Goal: Task Accomplishment & Management: Manage account settings

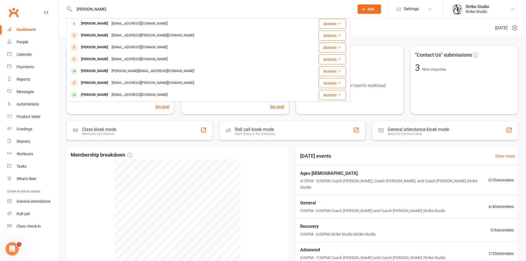
scroll to position [55, 0]
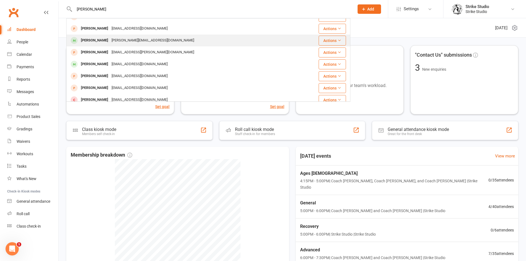
type input "joshua"
click at [121, 41] on div "Joshua.christie99@gmail.com" at bounding box center [153, 40] width 86 height 8
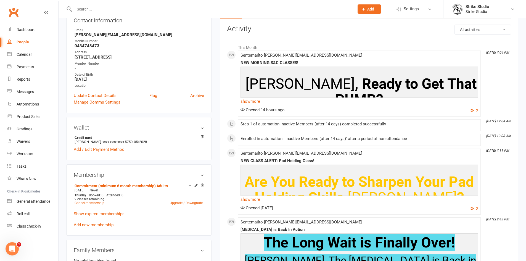
scroll to position [110, 0]
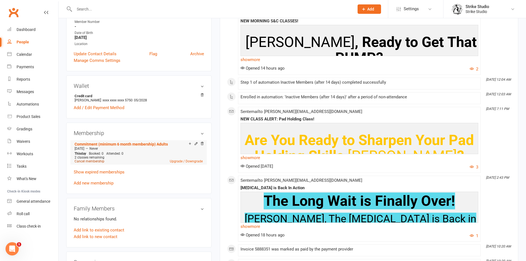
click at [94, 161] on link "Cancel membership" at bounding box center [90, 161] width 30 height 4
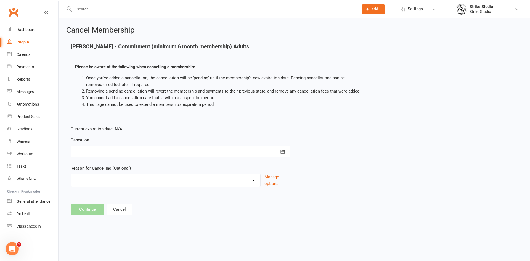
drag, startPoint x: 187, startPoint y: 151, endPoint x: 184, endPoint y: 150, distance: 3.4
click at [187, 151] on div at bounding box center [181, 152] width 220 height 12
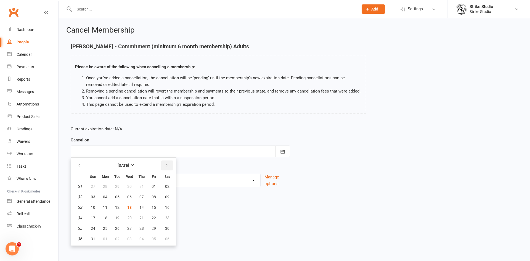
click at [168, 166] on icon "button" at bounding box center [167, 165] width 4 height 4
click at [239, 205] on footer "Continue Cancel" at bounding box center [294, 209] width 447 height 12
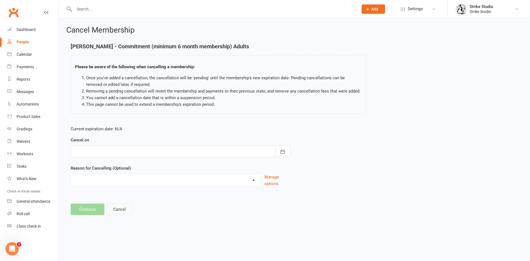
click at [112, 211] on button "Cancel" at bounding box center [119, 209] width 25 height 12
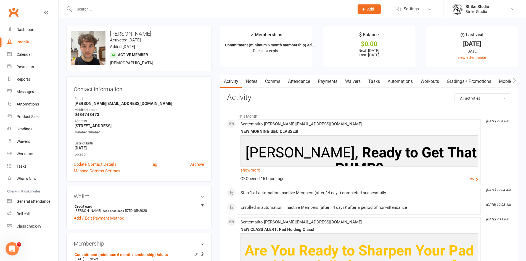
click at [330, 83] on link "Payments" at bounding box center [327, 81] width 27 height 13
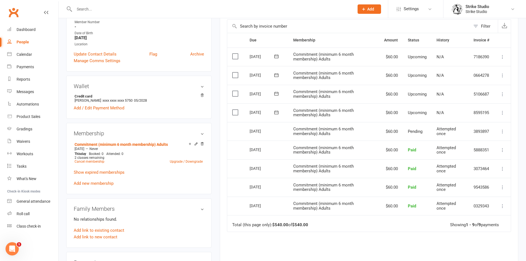
scroll to position [110, 0]
click at [92, 162] on link "Cancel membership" at bounding box center [90, 161] width 30 height 4
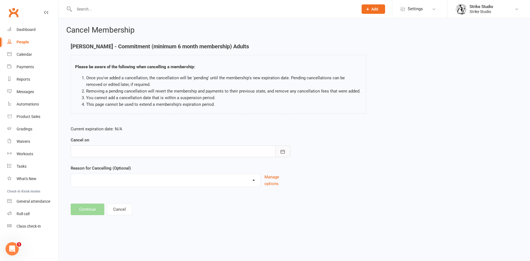
click at [280, 150] on icon "button" at bounding box center [283, 152] width 6 height 6
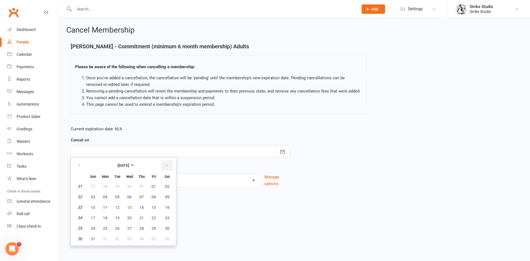
click at [166, 165] on icon "button" at bounding box center [167, 165] width 4 height 4
click at [156, 197] on button "12" at bounding box center [154, 197] width 12 height 10
type input "12 Sep 2025"
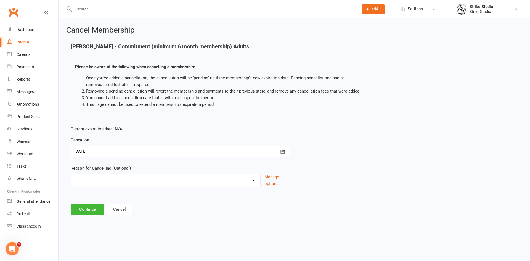
click at [163, 178] on select "Commitment Exceeded Suspension Period Failed Payments Finance Holiday Injury Mo…" at bounding box center [165, 179] width 189 height 11
select select "0"
click at [71, 174] on select "Commitment Exceeded Suspension Period Failed Payments Finance Holiday Injury Mo…" at bounding box center [165, 179] width 189 height 11
click at [95, 207] on button "Continue" at bounding box center [88, 209] width 34 height 12
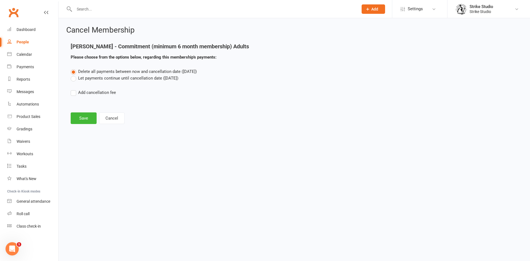
click at [75, 80] on label "Let payments continue until cancellation date (Sep 12, 2025)" at bounding box center [125, 78] width 108 height 7
click at [74, 75] on input "Let payments continue until cancellation date (Sep 12, 2025)" at bounding box center [73, 75] width 4 height 0
click at [80, 116] on button "Save" at bounding box center [84, 118] width 26 height 12
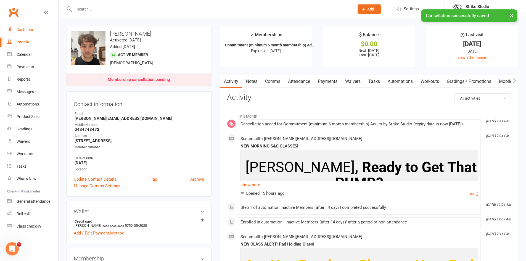
click at [45, 28] on link "Dashboard" at bounding box center [32, 29] width 51 height 12
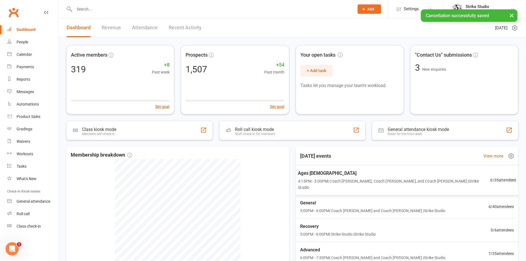
click at [330, 177] on div "Ages 6-14 4:15PM - 5:00PM | Coach Vinay, Coach Adi, and Coach Bella | Strike St…" at bounding box center [394, 180] width 192 height 21
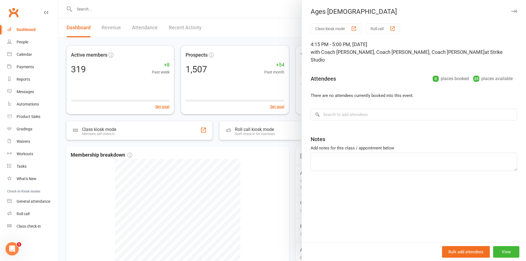
drag, startPoint x: 251, startPoint y: 158, endPoint x: 276, endPoint y: 162, distance: 24.9
click at [252, 158] on div at bounding box center [292, 130] width 467 height 261
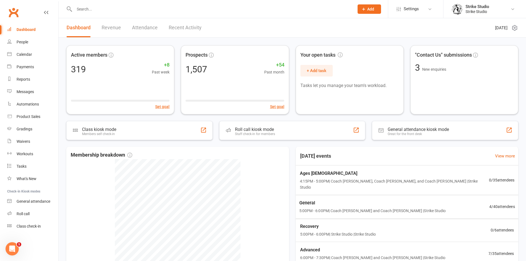
click at [319, 199] on span "General" at bounding box center [372, 202] width 146 height 7
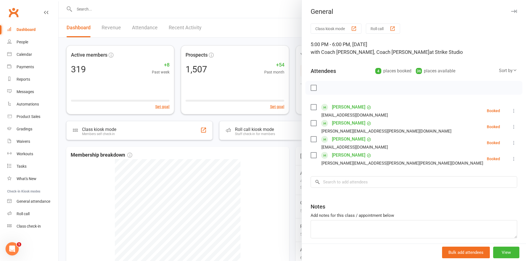
click at [264, 177] on div at bounding box center [292, 130] width 467 height 261
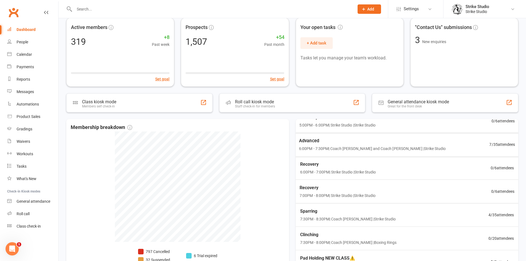
scroll to position [83, 0]
click at [330, 145] on div "Advanced 6:00PM - 7:30PM | Coach Chris and Coach Vinay | Strike Studio 7 / 35 a…" at bounding box center [407, 143] width 232 height 24
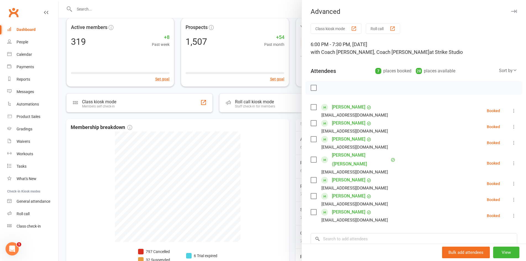
click at [281, 155] on div at bounding box center [292, 130] width 467 height 261
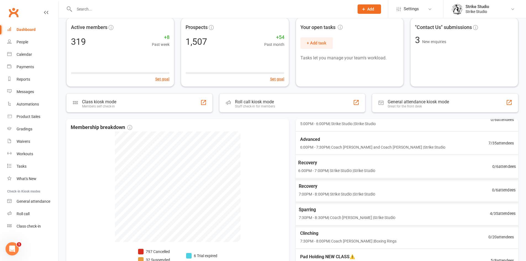
click at [326, 215] on div "Sparring 7:30PM - 8:30PM | Coach Vinay | Strike Studio 4 / 35 attendees" at bounding box center [407, 214] width 230 height 24
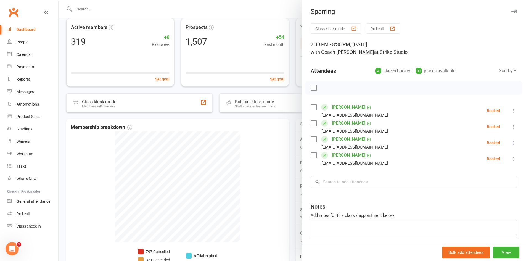
click at [249, 161] on div at bounding box center [292, 130] width 467 height 261
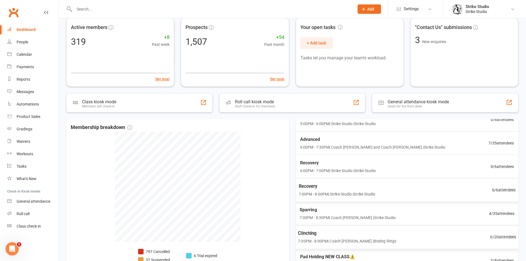
scroll to position [94, 0]
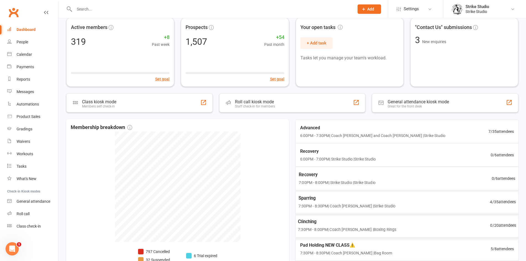
click at [333, 219] on div "Clinching 7:30PM - 8:00PM | Coach Quang | Boxing Rings" at bounding box center [347, 225] width 98 height 15
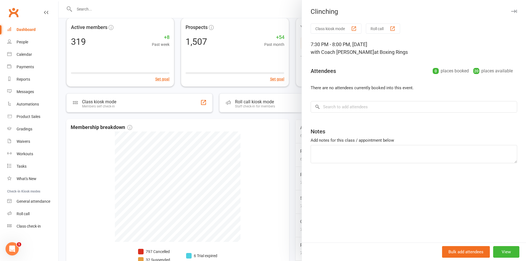
click at [246, 149] on div at bounding box center [292, 130] width 467 height 261
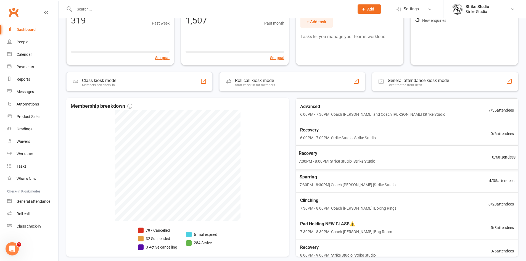
scroll to position [73, 0]
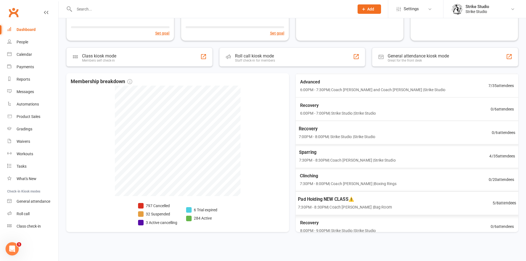
click at [336, 196] on span "Pad Holding NEW CLASS⚠️" at bounding box center [345, 199] width 94 height 7
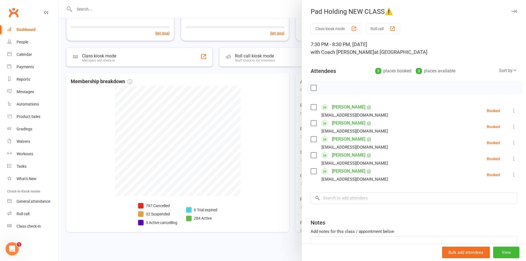
click at [254, 122] on div at bounding box center [292, 130] width 467 height 261
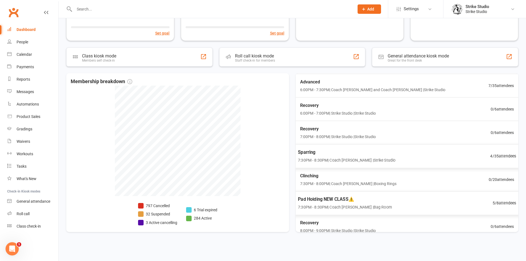
click at [330, 204] on span "7:30PM - 8:30PM | Coach Chris | Bag Room" at bounding box center [345, 207] width 94 height 6
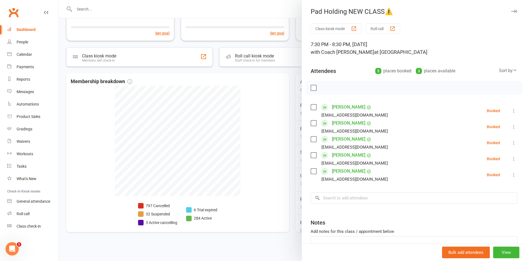
click at [272, 137] on div at bounding box center [292, 130] width 467 height 261
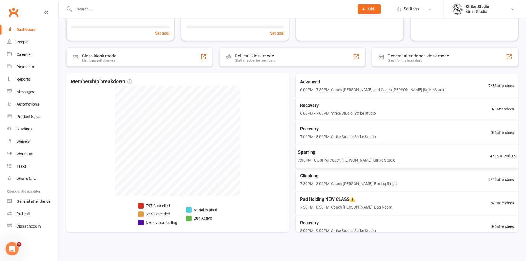
scroll to position [0, 0]
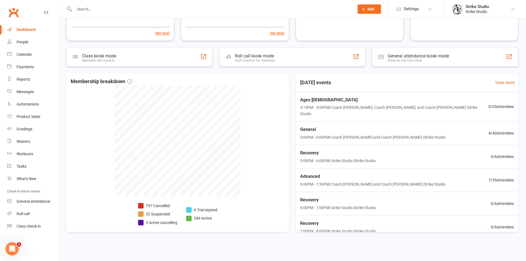
click at [136, 12] on input "text" at bounding box center [212, 9] width 278 height 8
click at [165, 8] on input "text" at bounding box center [212, 9] width 278 height 8
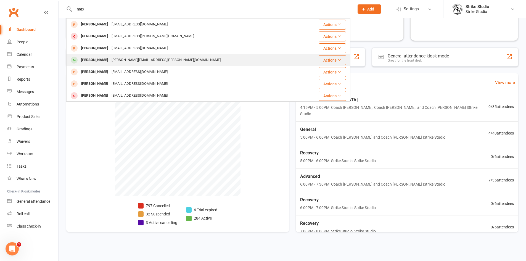
type input "max"
click at [124, 57] on div "[PERSON_NAME][EMAIL_ADDRESS][PERSON_NAME][DOMAIN_NAME]" at bounding box center [166, 60] width 112 height 8
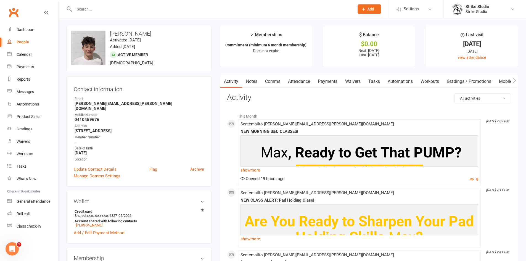
click at [331, 81] on link "Payments" at bounding box center [327, 81] width 27 height 13
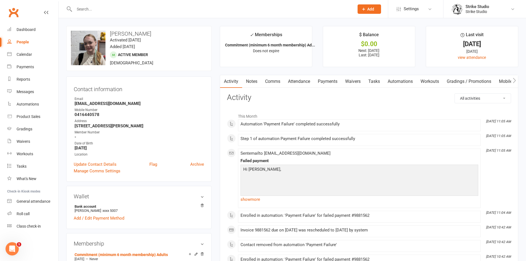
click at [326, 78] on link "Payments" at bounding box center [327, 81] width 27 height 13
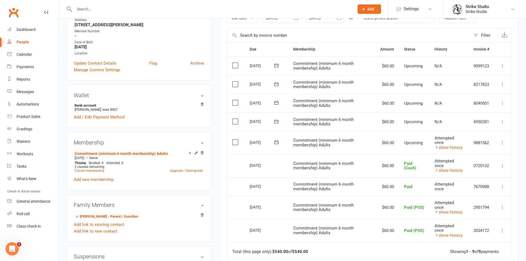
scroll to position [110, 0]
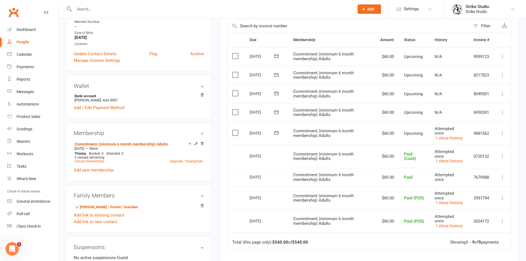
click at [503, 134] on icon at bounding box center [503, 134] width 6 height 6
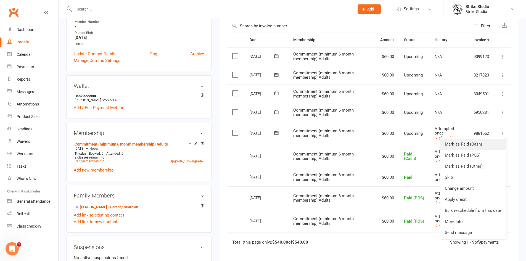
click at [468, 142] on link "Mark as Paid (Cash)" at bounding box center [472, 144] width 65 height 11
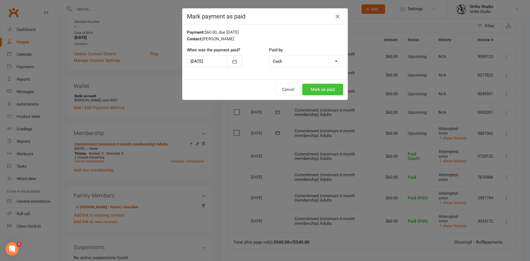
click at [324, 88] on button "Mark as paid" at bounding box center [322, 90] width 41 height 12
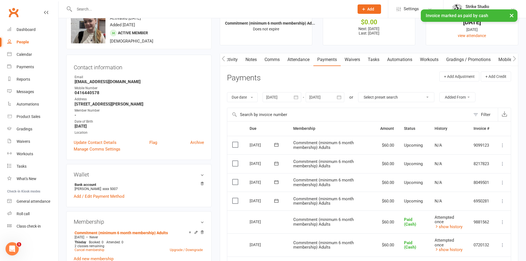
scroll to position [0, 0]
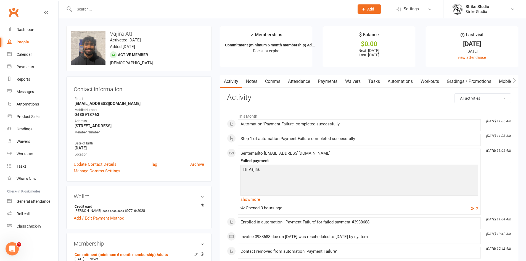
click at [322, 80] on link "Payments" at bounding box center [327, 81] width 27 height 13
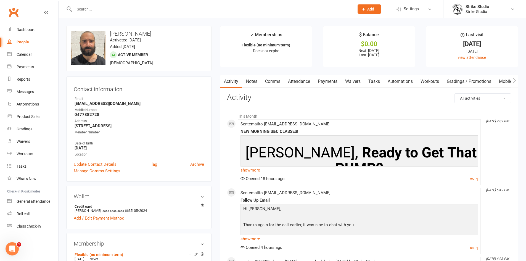
click at [329, 81] on link "Payments" at bounding box center [327, 81] width 27 height 13
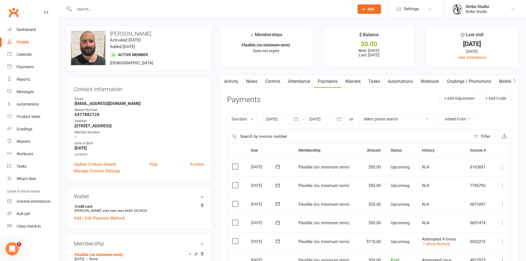
click at [228, 80] on link "Activity" at bounding box center [231, 81] width 22 height 13
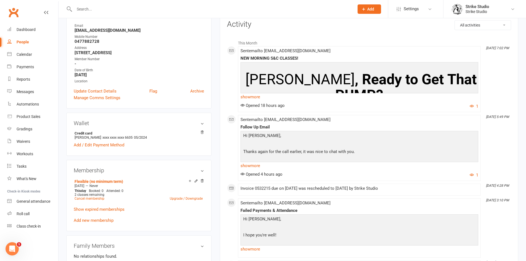
scroll to position [83, 0]
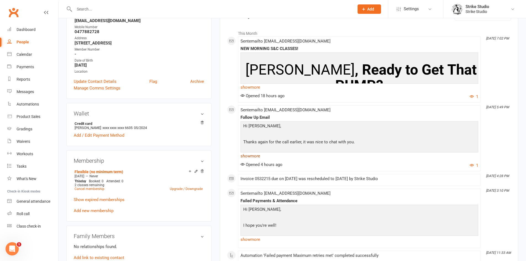
click at [252, 157] on link "show more" at bounding box center [359, 156] width 238 height 8
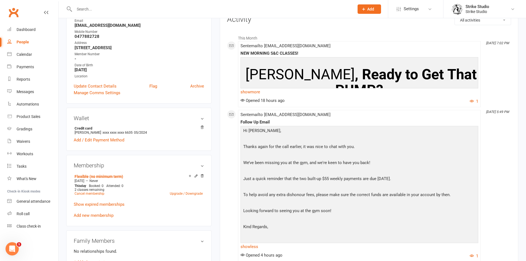
scroll to position [0, 0]
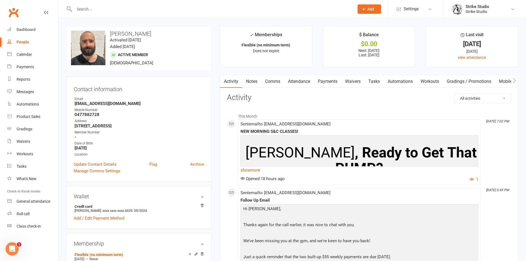
click at [323, 80] on link "Payments" at bounding box center [327, 81] width 27 height 13
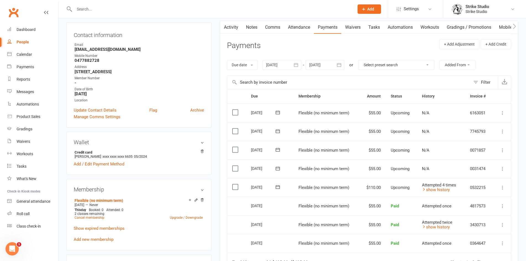
scroll to position [55, 0]
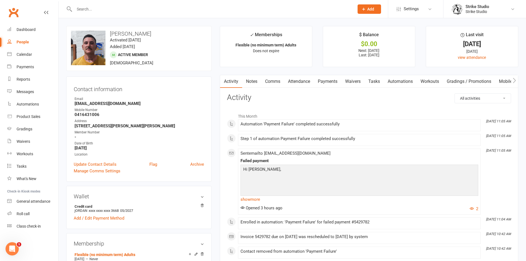
click at [333, 82] on link "Payments" at bounding box center [327, 81] width 27 height 13
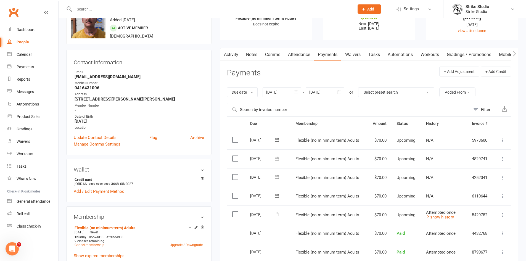
scroll to position [55, 0]
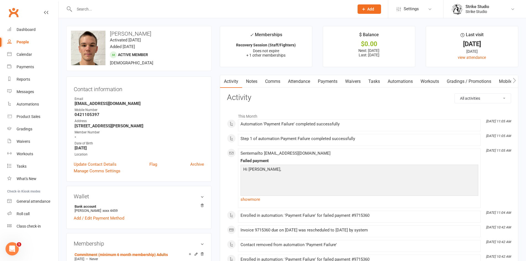
click at [325, 83] on link "Payments" at bounding box center [327, 81] width 27 height 13
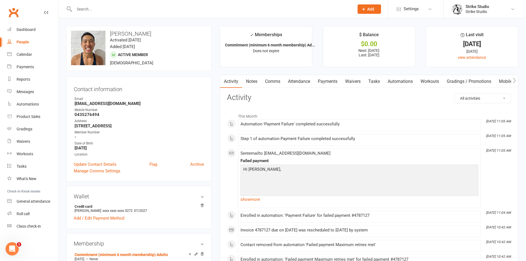
click at [327, 80] on link "Payments" at bounding box center [327, 81] width 27 height 13
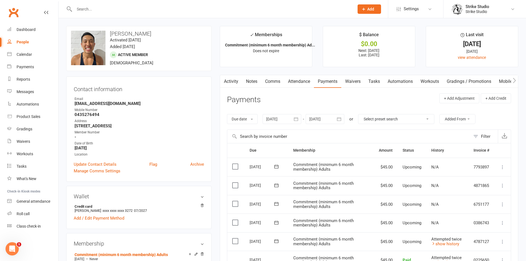
scroll to position [55, 0]
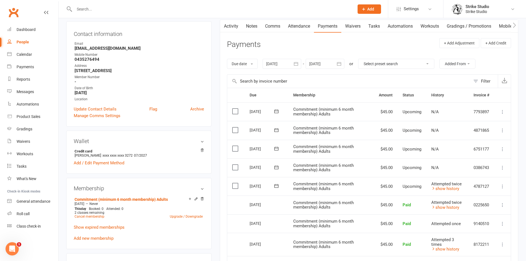
drag, startPoint x: 369, startPoint y: 150, endPoint x: 373, endPoint y: 149, distance: 4.0
click at [370, 150] on td "Commitment (minimum 6 month membership) Adults" at bounding box center [331, 149] width 86 height 19
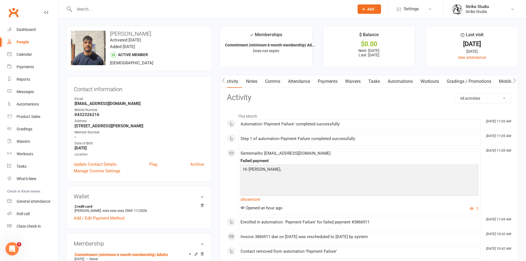
click at [332, 81] on link "Payments" at bounding box center [327, 81] width 27 height 13
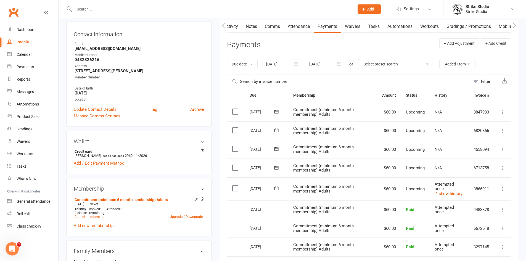
scroll to position [55, 0]
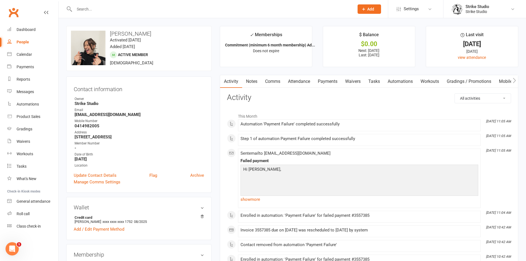
click at [324, 82] on link "Payments" at bounding box center [327, 81] width 27 height 13
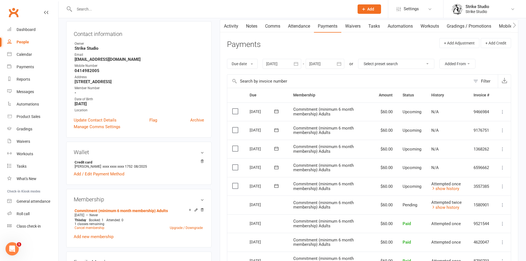
scroll to position [28, 0]
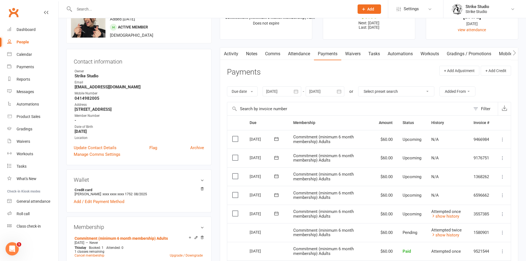
click at [232, 54] on link "Activity" at bounding box center [231, 53] width 22 height 13
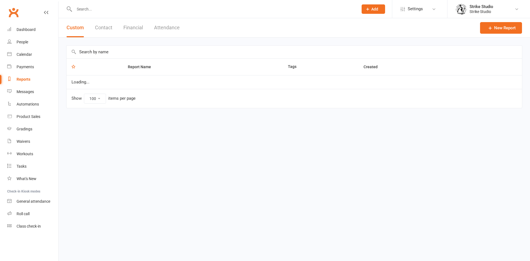
select select "100"
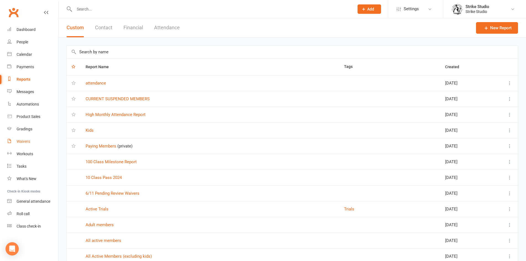
click at [25, 142] on div "Waivers" at bounding box center [24, 141] width 14 height 4
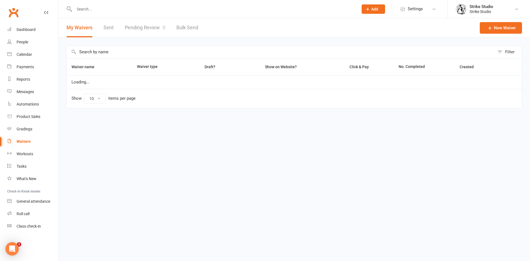
select select "100"
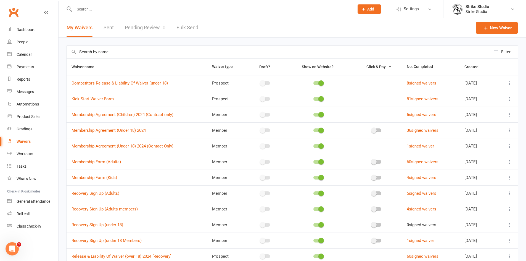
scroll to position [28, 0]
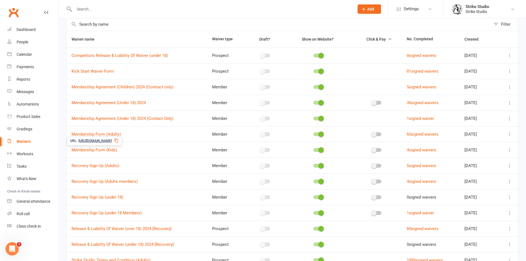
click at [118, 140] on icon at bounding box center [116, 140] width 4 height 4
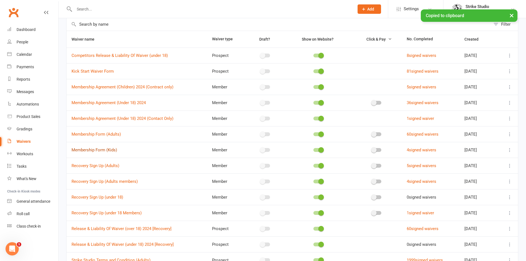
click at [106, 150] on link "Membership Form (Kids)" at bounding box center [95, 149] width 46 height 5
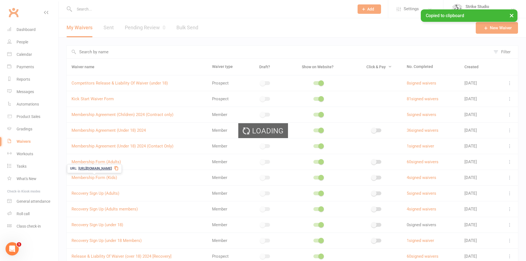
select select "bank_account"
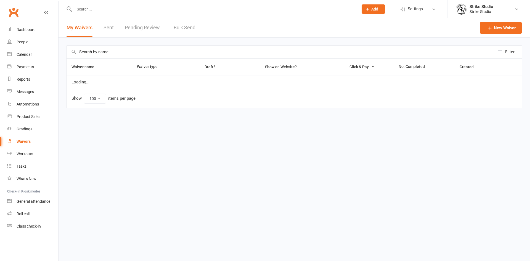
select select "100"
click at [183, 9] on input "text" at bounding box center [214, 9] width 282 height 8
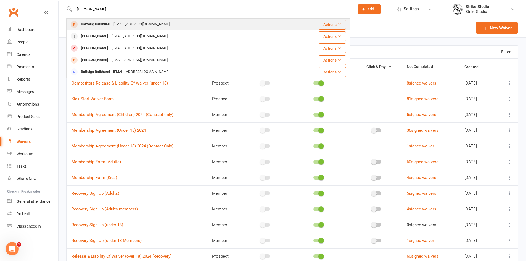
type input "[PERSON_NAME]"
click at [136, 21] on div "Batzorig.batkhurel@outlook.com" at bounding box center [141, 24] width 59 height 8
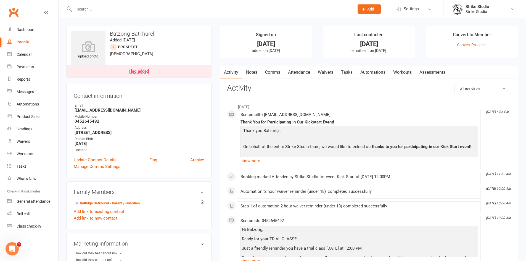
click at [305, 74] on link "Attendance" at bounding box center [299, 72] width 30 height 13
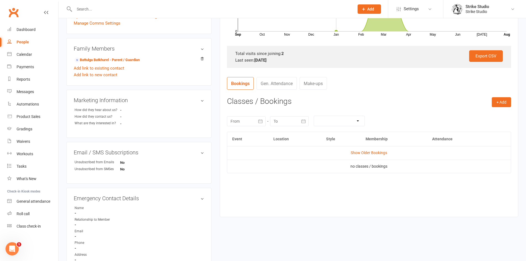
scroll to position [166, 0]
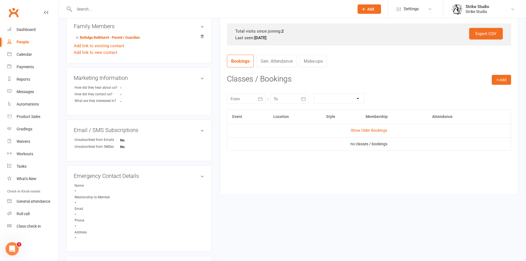
click at [366, 127] on td "Show Older Bookings" at bounding box center [369, 130] width 284 height 13
click at [365, 130] on link "Show Older Bookings" at bounding box center [369, 130] width 36 height 4
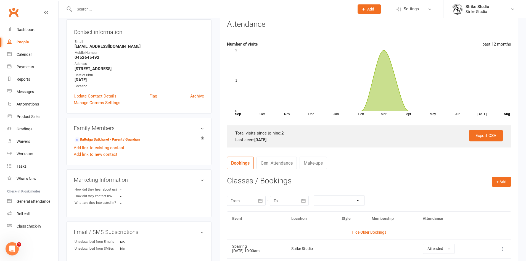
scroll to position [0, 0]
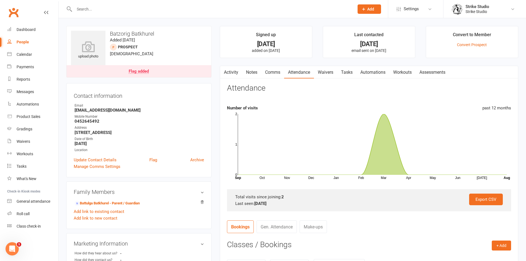
click at [86, 7] on input "text" at bounding box center [212, 9] width 278 height 8
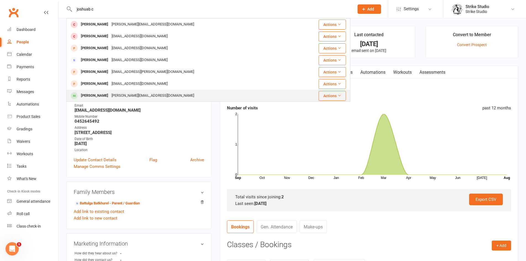
type input "joshuab c"
click at [99, 93] on div "Joshua Christie" at bounding box center [94, 96] width 31 height 8
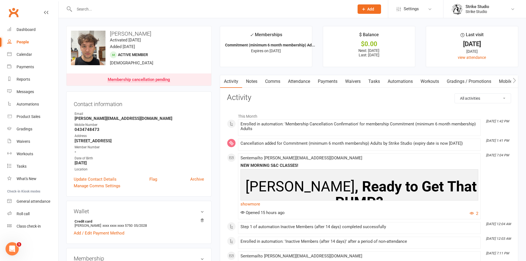
click at [395, 78] on link "Automations" at bounding box center [400, 81] width 33 height 13
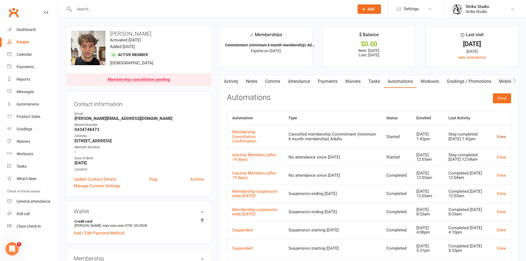
click at [505, 139] on link "View" at bounding box center [501, 136] width 9 height 5
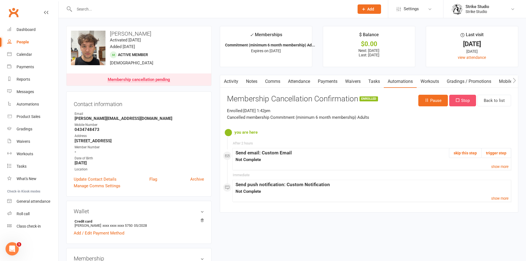
click at [469, 98] on button "Stop" at bounding box center [462, 101] width 27 height 12
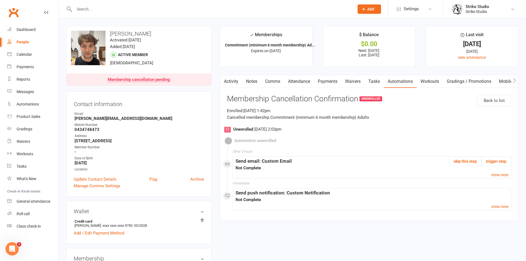
click at [229, 82] on link "Activity" at bounding box center [231, 81] width 22 height 13
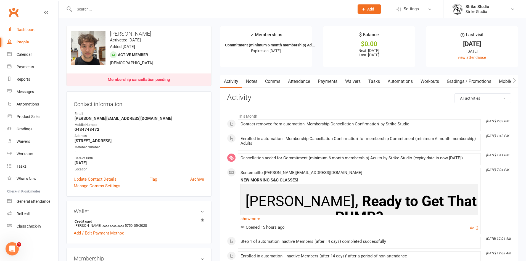
click at [31, 32] on div "Dashboard" at bounding box center [26, 29] width 19 height 4
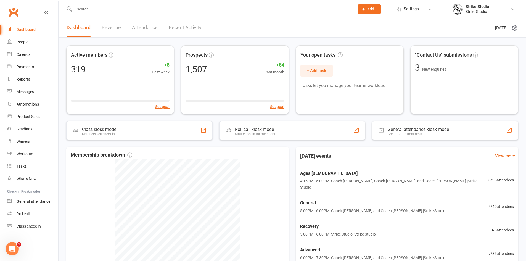
click at [171, 10] on input "text" at bounding box center [212, 9] width 278 height 8
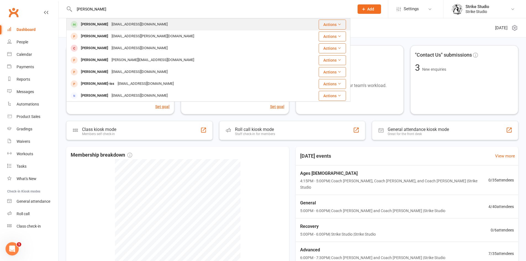
type input "eli"
click at [154, 27] on div "Eli Evitt elievitt@icloud.com" at bounding box center [185, 24] width 236 height 11
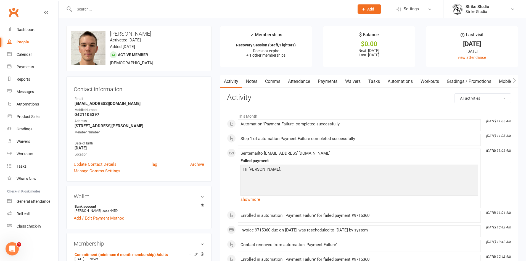
click at [322, 81] on link "Payments" at bounding box center [327, 81] width 27 height 13
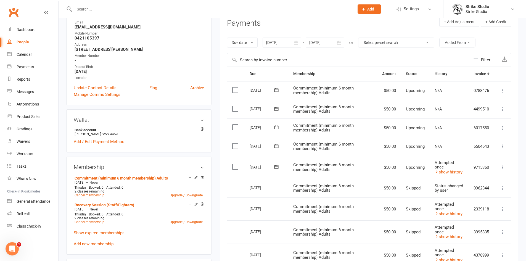
scroll to position [83, 0]
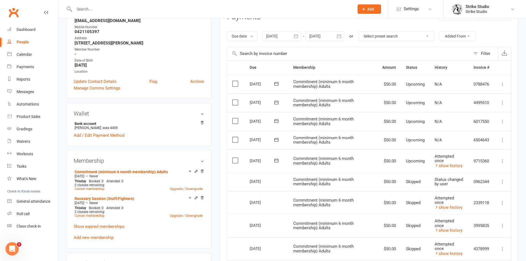
click at [234, 158] on label at bounding box center [235, 161] width 7 height 6
click at [234, 158] on input "checkbox" at bounding box center [234, 158] width 4 height 0
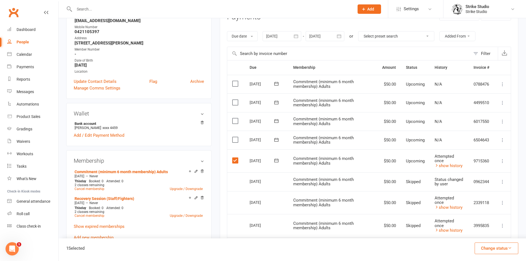
click at [235, 140] on label at bounding box center [235, 140] width 7 height 6
click at [235, 137] on input "checkbox" at bounding box center [234, 137] width 4 height 0
click at [234, 120] on label at bounding box center [235, 121] width 7 height 6
click at [234, 118] on input "checkbox" at bounding box center [234, 118] width 4 height 0
click at [237, 102] on label at bounding box center [235, 103] width 7 height 6
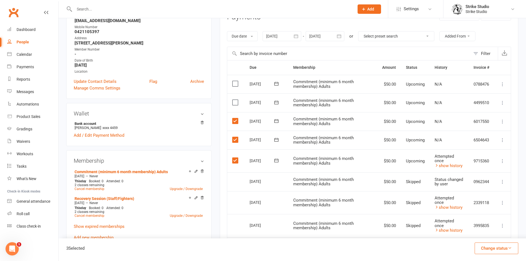
click at [236, 100] on input "checkbox" at bounding box center [234, 100] width 4 height 0
click at [235, 84] on label at bounding box center [235, 84] width 7 height 6
click at [235, 81] on input "checkbox" at bounding box center [234, 81] width 4 height 0
click at [340, 36] on icon "button" at bounding box center [339, 36] width 6 height 6
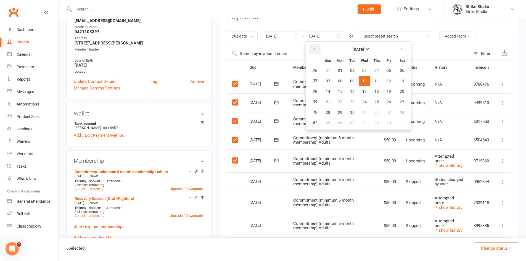
click at [318, 49] on button "button" at bounding box center [315, 49] width 12 height 10
click at [404, 47] on button "button" at bounding box center [402, 49] width 12 height 10
click at [402, 121] on span "11" at bounding box center [402, 123] width 4 height 4
type input "11 Oct 2025"
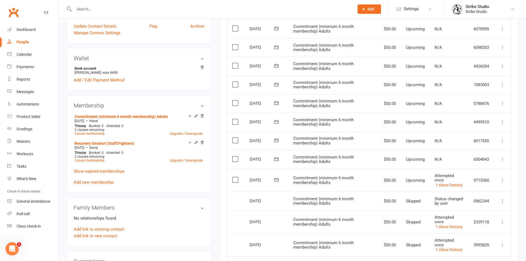
scroll to position [110, 0]
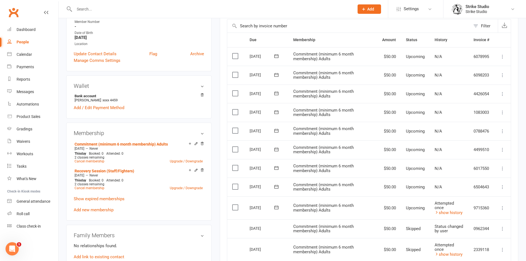
click at [236, 210] on label at bounding box center [235, 208] width 7 height 6
click at [236, 205] on input "checkbox" at bounding box center [234, 205] width 4 height 0
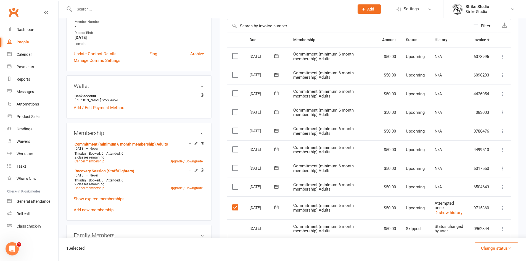
click at [238, 184] on label at bounding box center [235, 187] width 7 height 6
click at [236, 184] on input "checkbox" at bounding box center [234, 184] width 4 height 0
click at [232, 171] on label at bounding box center [235, 168] width 7 height 6
click at [232, 165] on input "checkbox" at bounding box center [234, 165] width 4 height 0
click at [236, 151] on label at bounding box center [235, 150] width 7 height 6
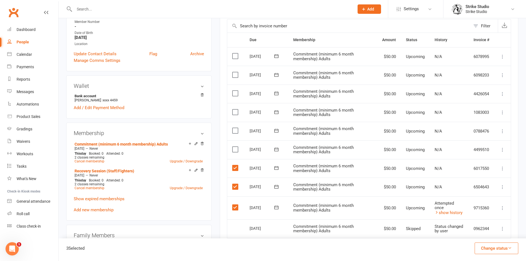
click at [236, 147] on input "checkbox" at bounding box center [234, 147] width 4 height 0
click at [236, 133] on label at bounding box center [235, 131] width 7 height 6
click at [236, 128] on input "checkbox" at bounding box center [234, 128] width 4 height 0
click at [239, 114] on label at bounding box center [235, 112] width 7 height 6
click at [236, 109] on input "checkbox" at bounding box center [234, 109] width 4 height 0
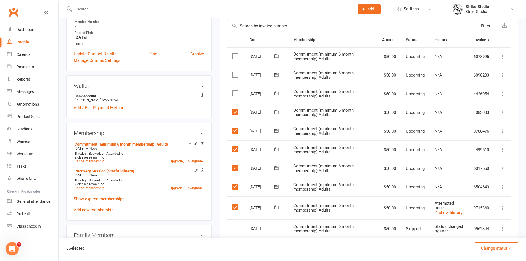
click at [237, 94] on label at bounding box center [235, 94] width 7 height 6
click at [236, 91] on input "checkbox" at bounding box center [234, 91] width 4 height 0
click at [239, 75] on label at bounding box center [235, 75] width 7 height 6
click at [236, 72] on input "checkbox" at bounding box center [234, 72] width 4 height 0
drag, startPoint x: 236, startPoint y: 51, endPoint x: 238, endPoint y: 58, distance: 7.4
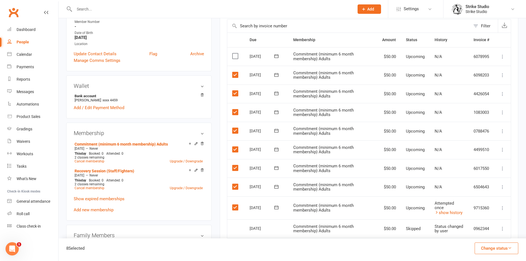
click at [236, 52] on td "Select this" at bounding box center [235, 56] width 17 height 19
click at [234, 57] on label at bounding box center [235, 56] width 7 height 6
click at [234, 53] on input "checkbox" at bounding box center [234, 53] width 4 height 0
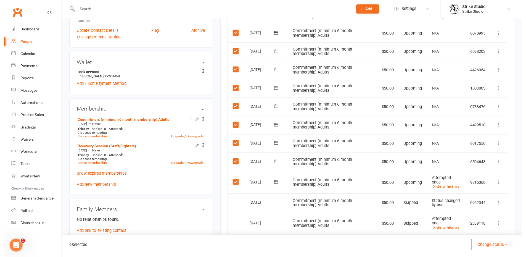
scroll to position [166, 0]
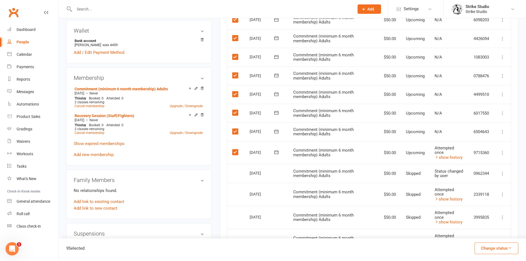
click at [498, 248] on button "Change status" at bounding box center [497, 248] width 44 height 12
click at [488, 231] on link "Skipped" at bounding box center [490, 233] width 55 height 11
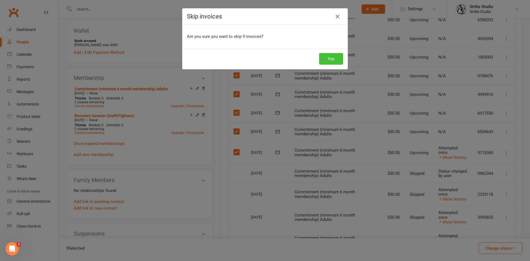
click at [325, 54] on button "Yes" at bounding box center [331, 59] width 24 height 12
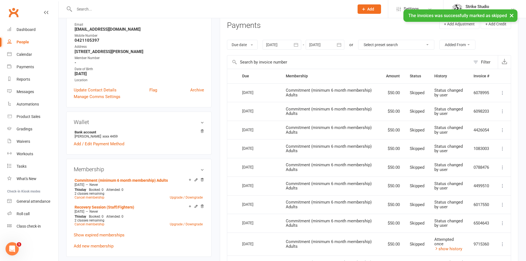
scroll to position [28, 0]
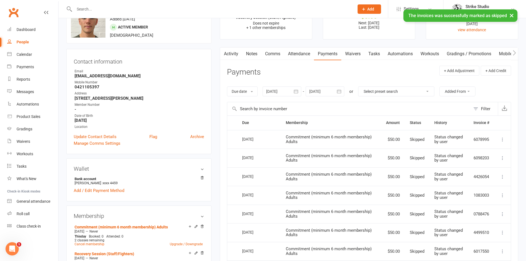
click at [254, 52] on link "Notes" at bounding box center [251, 53] width 19 height 13
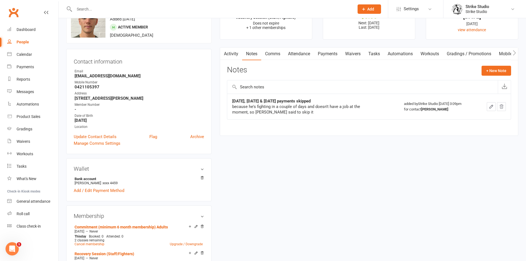
click at [323, 54] on link "Payments" at bounding box center [327, 53] width 27 height 13
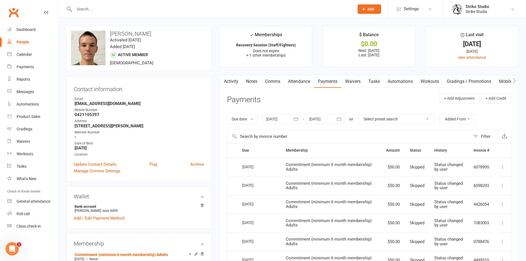
click at [252, 83] on link "Notes" at bounding box center [251, 81] width 19 height 13
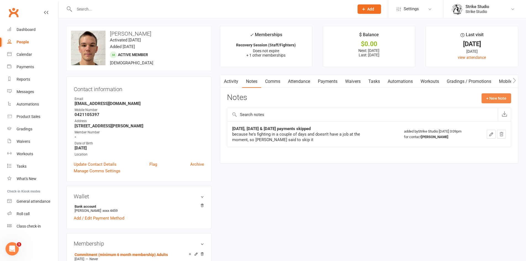
click at [484, 99] on button "+ New Note" at bounding box center [497, 98] width 30 height 10
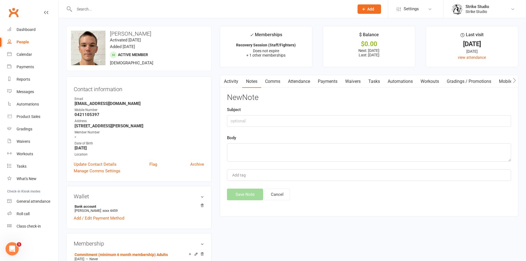
click at [335, 127] on div "New Note Subject Body Add tag Save Note Cancel" at bounding box center [369, 146] width 284 height 107
click at [333, 118] on input "text" at bounding box center [369, 121] width 284 height 12
type input "more payments skipped - all the way through until october"
click at [322, 147] on textarea at bounding box center [369, 152] width 284 height 18
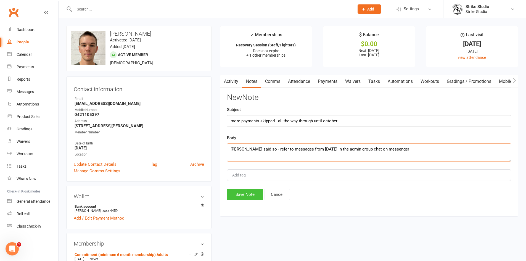
type textarea "chris said so - refer to messages from August 13th in the admin group chat on m…"
click at [249, 198] on button "Save Note" at bounding box center [245, 195] width 36 height 12
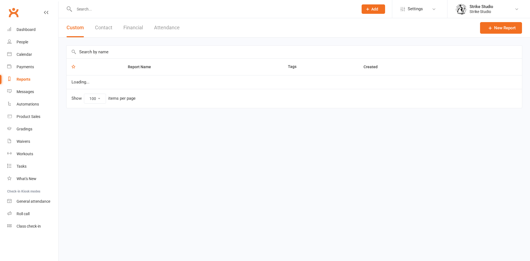
select select "100"
click at [158, 10] on input "text" at bounding box center [214, 9] width 282 height 8
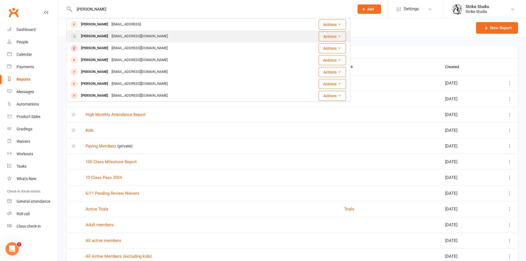
type input "[PERSON_NAME]"
click at [147, 40] on div "[PERSON_NAME] [EMAIL_ADDRESS][DOMAIN_NAME]" at bounding box center [185, 36] width 236 height 11
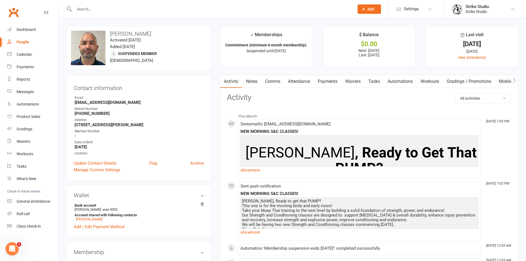
click at [146, 8] on input "text" at bounding box center [212, 9] width 278 height 8
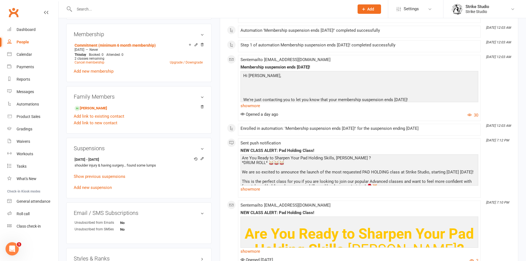
scroll to position [221, 0]
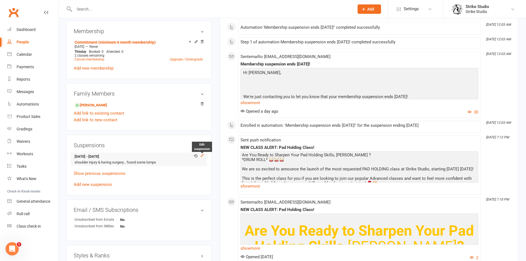
click at [202, 157] on icon at bounding box center [202, 156] width 4 height 4
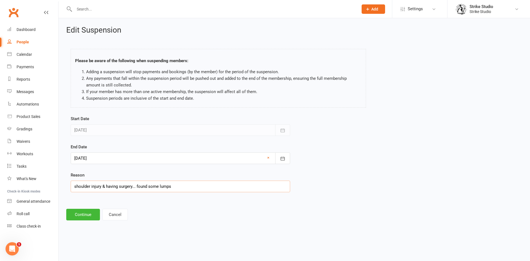
click at [100, 186] on input "shoulder injury & having surgery... found some lumps" at bounding box center [181, 187] width 220 height 12
drag, startPoint x: 135, startPoint y: 187, endPoint x: 197, endPoint y: 190, distance: 61.4
click at [197, 190] on input "shoulder injury & having surgery... found some lumps" at bounding box center [181, 187] width 220 height 12
click at [91, 186] on input "shoulder injury & having surgery..." at bounding box center [181, 187] width 220 height 12
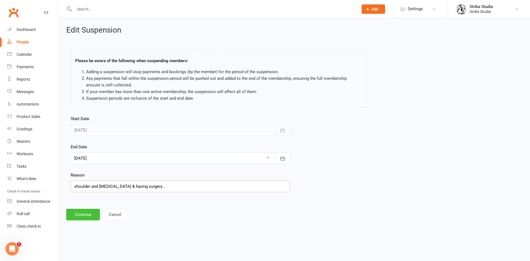
type input "shoulder and [MEDICAL_DATA] & having surgery..."
click at [89, 213] on button "Continue" at bounding box center [83, 215] width 34 height 12
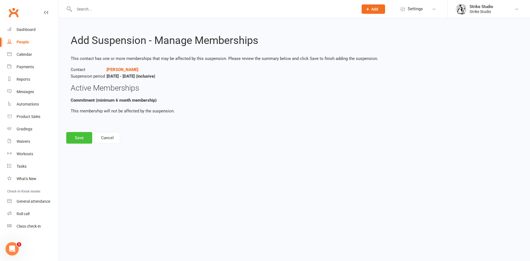
click at [85, 137] on button "Save" at bounding box center [79, 138] width 26 height 12
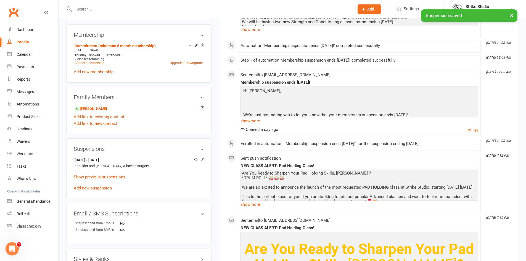
scroll to position [221, 0]
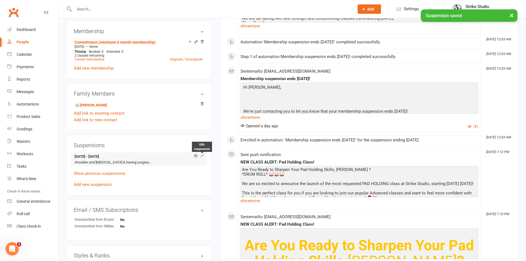
click at [202, 155] on icon at bounding box center [202, 155] width 2 height 2
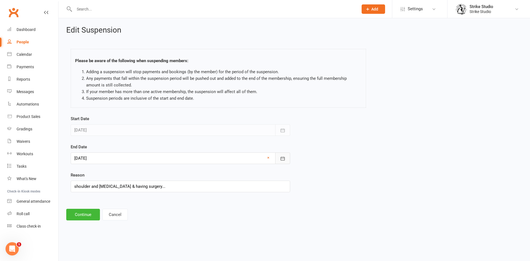
click at [282, 159] on icon "button" at bounding box center [283, 159] width 6 height 6
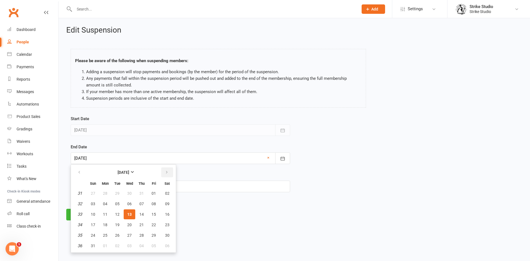
click at [168, 170] on button "button" at bounding box center [167, 172] width 12 height 10
click at [167, 170] on button "button" at bounding box center [167, 172] width 12 height 10
click at [167, 170] on icon "button" at bounding box center [167, 172] width 4 height 4
click at [129, 236] on span "31" at bounding box center [129, 235] width 4 height 4
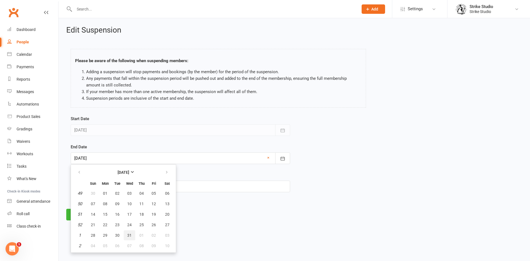
type input "[DATE]"
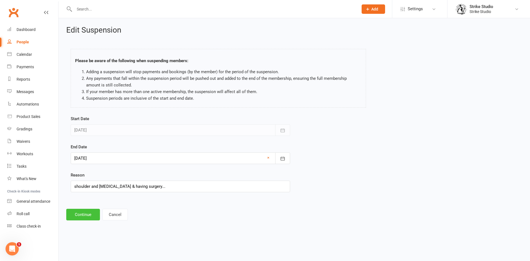
click at [76, 214] on button "Continue" at bounding box center [83, 215] width 34 height 12
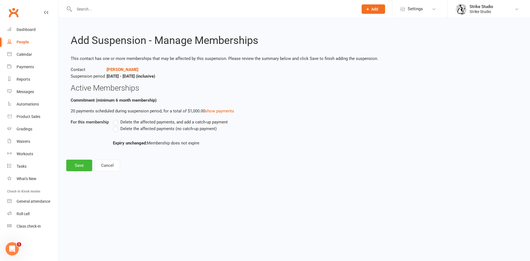
click at [116, 128] on label "Delete the affected payments (no catch-up payment)" at bounding box center [165, 128] width 104 height 7
click at [116, 125] on input "Delete the affected payments (no catch-up payment)" at bounding box center [115, 125] width 4 height 0
click at [80, 165] on button "Save" at bounding box center [79, 166] width 26 height 12
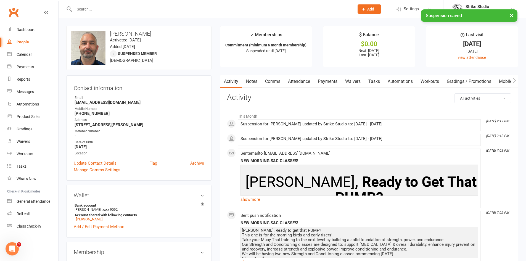
click at [319, 79] on link "Payments" at bounding box center [327, 81] width 27 height 13
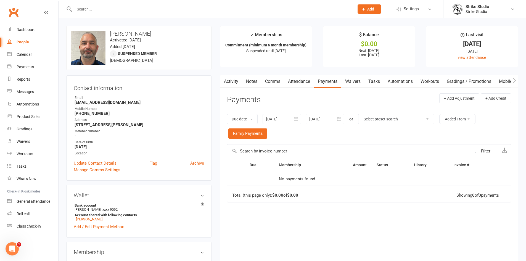
click at [110, 9] on input "text" at bounding box center [212, 9] width 278 height 8
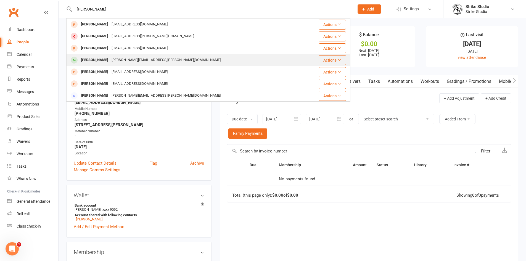
type input "[PERSON_NAME]"
click at [110, 60] on div "[PERSON_NAME][EMAIL_ADDRESS][PERSON_NAME][DOMAIN_NAME]" at bounding box center [166, 60] width 112 height 8
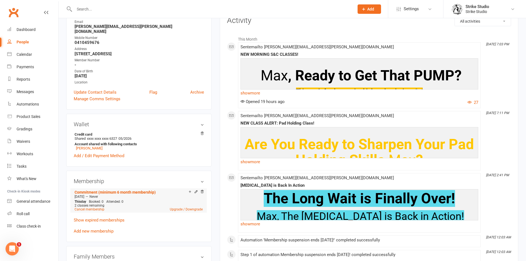
scroll to position [83, 0]
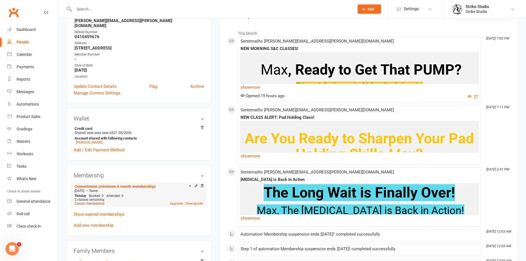
click at [96, 202] on link "Cancel membership" at bounding box center [90, 204] width 30 height 4
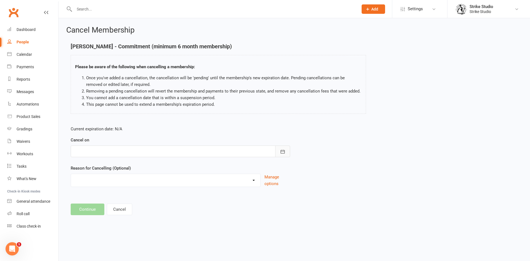
click at [286, 152] on button "button" at bounding box center [282, 152] width 15 height 12
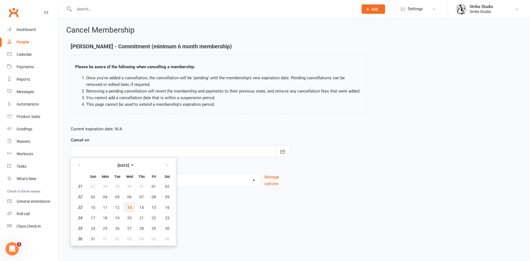
click at [129, 203] on button "13" at bounding box center [130, 207] width 12 height 10
type input "[DATE]"
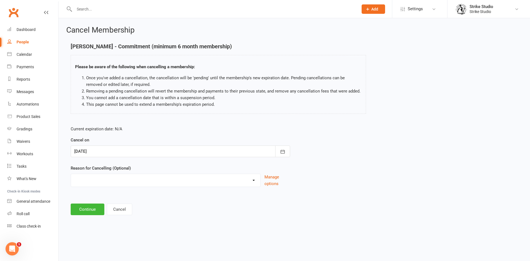
click at [127, 184] on select "Commitment Exceeded Suspension Period Failed Payments Finance Holiday Injury Mo…" at bounding box center [165, 179] width 189 height 11
select select "0"
click at [71, 174] on select "Commitment Exceeded Suspension Period Failed Payments Finance Holiday Injury Mo…" at bounding box center [165, 179] width 189 height 11
click at [91, 210] on button "Continue" at bounding box center [88, 209] width 34 height 12
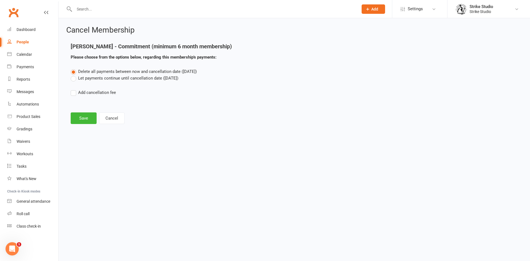
click at [76, 111] on main "[PERSON_NAME] - Commitment (minimum 6 month membership) Please choose from the …" at bounding box center [294, 83] width 456 height 81
click at [79, 122] on button "Save" at bounding box center [84, 118] width 26 height 12
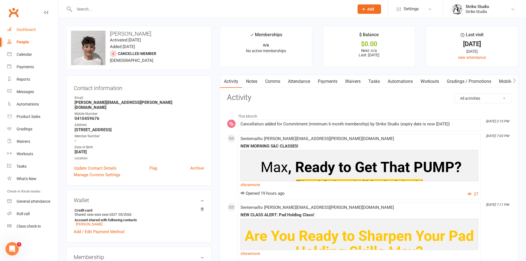
click at [38, 30] on link "Dashboard" at bounding box center [32, 29] width 51 height 12
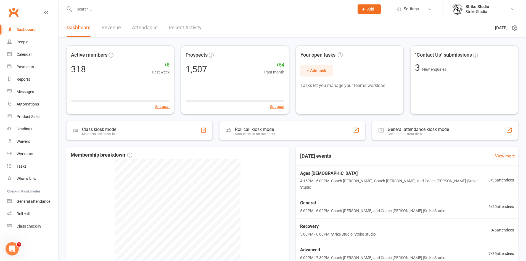
click at [145, 10] on input "text" at bounding box center [212, 9] width 278 height 8
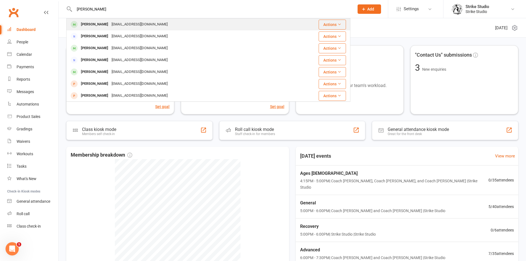
type input "[PERSON_NAME]"
click at [135, 26] on div "[EMAIL_ADDRESS][DOMAIN_NAME]" at bounding box center [139, 24] width 59 height 8
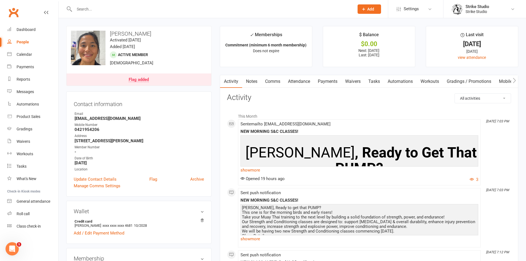
click at [327, 79] on link "Payments" at bounding box center [327, 81] width 27 height 13
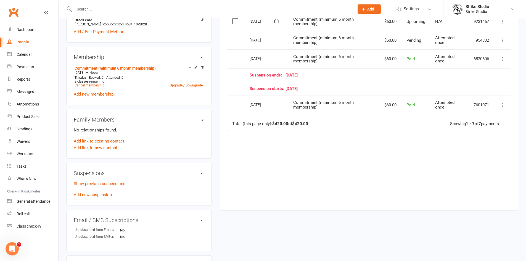
scroll to position [221, 0]
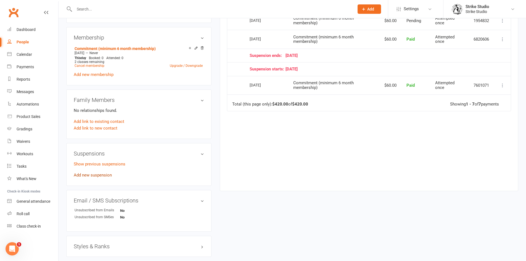
click at [102, 175] on link "Add new suspension" at bounding box center [93, 175] width 38 height 5
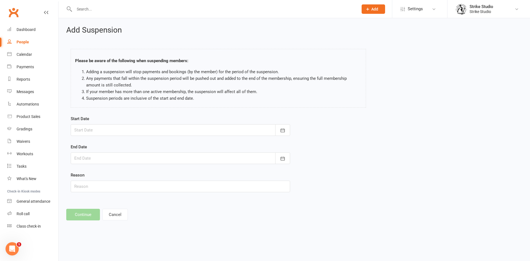
click at [204, 130] on div at bounding box center [181, 130] width 220 height 12
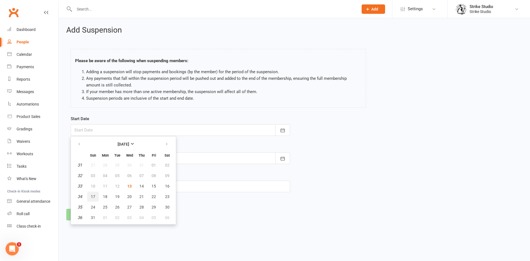
click at [95, 196] on span "17" at bounding box center [93, 196] width 4 height 4
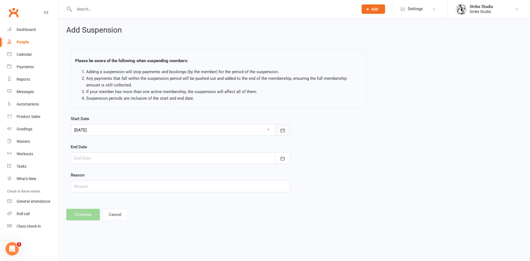
click at [284, 129] on icon "button" at bounding box center [283, 131] width 6 height 6
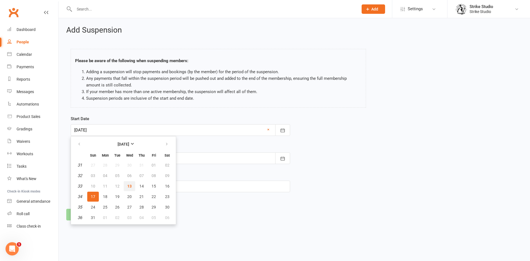
drag, startPoint x: 128, startPoint y: 185, endPoint x: 194, endPoint y: 169, distance: 68.2
click at [136, 183] on tr "33 10 11 12 13 14 15 16" at bounding box center [124, 186] width 102 height 10
click at [131, 183] on button "13" at bounding box center [130, 186] width 12 height 10
type input "[DATE]"
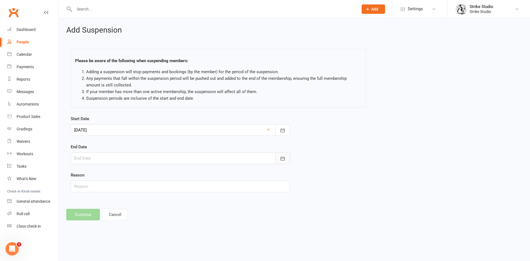
click at [289, 156] on button "button" at bounding box center [282, 158] width 15 height 12
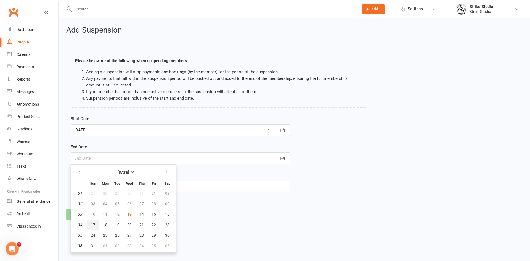
click at [92, 225] on span "17" at bounding box center [93, 225] width 4 height 4
type input "[DATE]"
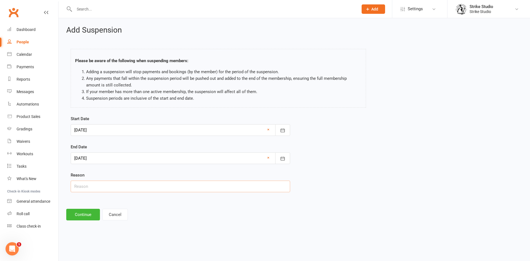
click at [94, 187] on input "text" at bounding box center [181, 187] width 220 height 12
type input "'away'"
click at [84, 214] on button "Continue" at bounding box center [83, 215] width 34 height 12
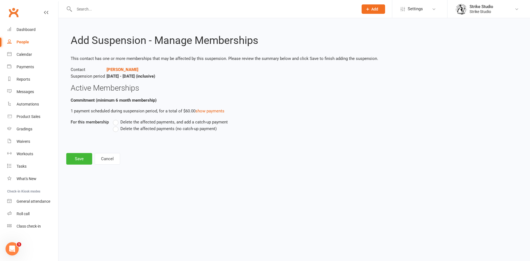
click at [121, 130] on span "Delete the affected payments (no catch-up payment)" at bounding box center [168, 128] width 96 height 6
click at [117, 125] on input "Delete the affected payments (no catch-up payment)" at bounding box center [115, 125] width 4 height 0
click at [79, 158] on button "Save" at bounding box center [79, 159] width 26 height 12
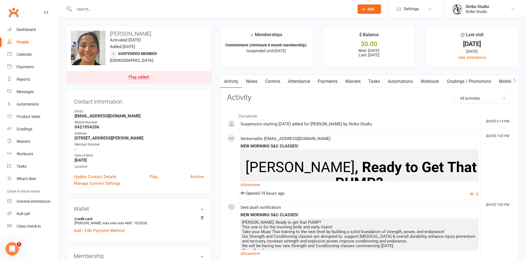
click at [169, 11] on input "text" at bounding box center [212, 9] width 278 height 8
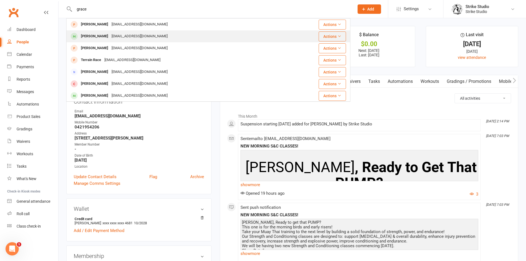
type input "grace"
click at [132, 39] on div "[EMAIL_ADDRESS][DOMAIN_NAME]" at bounding box center [139, 36] width 59 height 8
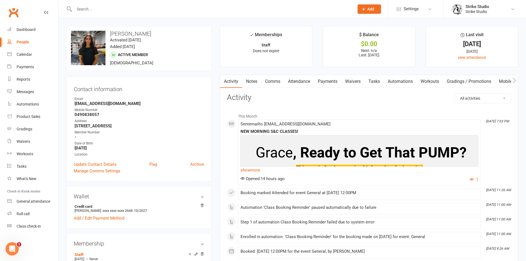
click at [171, 10] on input "text" at bounding box center [212, 9] width 278 height 8
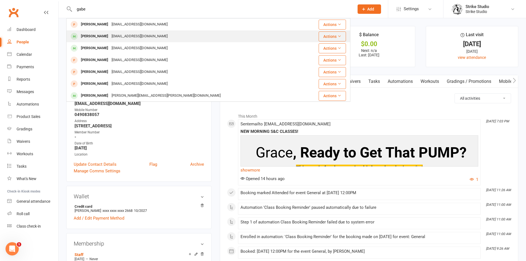
type input "gabe"
click at [158, 37] on div "[PERSON_NAME] [EMAIL_ADDRESS][DOMAIN_NAME]" at bounding box center [185, 36] width 236 height 11
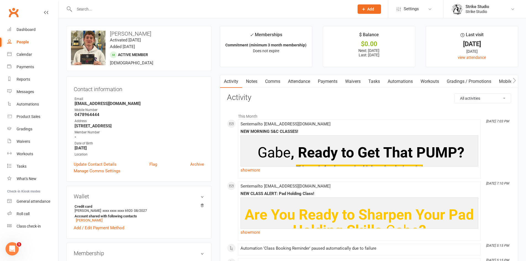
click at [163, 12] on input "text" at bounding box center [212, 9] width 278 height 8
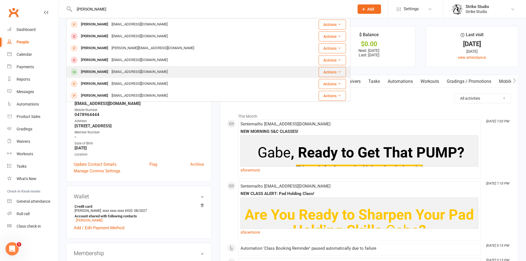
type input "[PERSON_NAME]"
click at [192, 75] on div "[PERSON_NAME] [EMAIL_ADDRESS][DOMAIN_NAME]" at bounding box center [182, 71] width 231 height 11
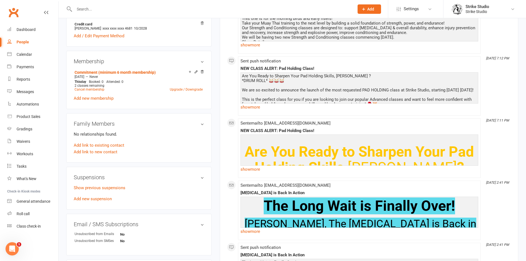
scroll to position [193, 0]
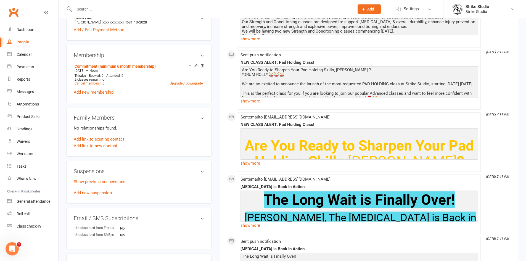
click at [96, 190] on div "Show previous suspensions Add new suspension" at bounding box center [139, 187] width 130 height 18
click at [96, 190] on link "Add new suspension" at bounding box center [93, 192] width 38 height 5
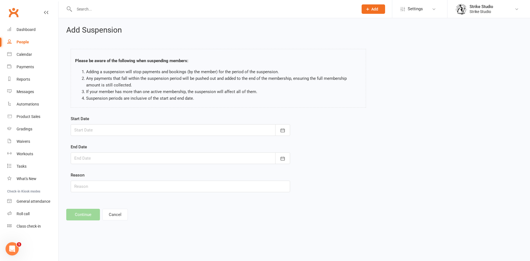
click at [182, 124] on div at bounding box center [181, 130] width 220 height 12
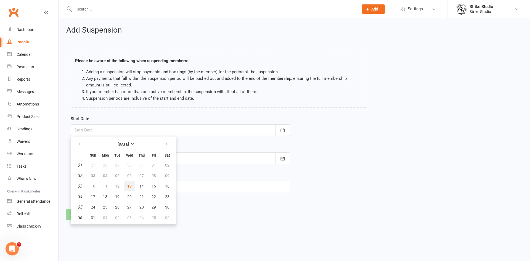
click at [127, 187] on span "13" at bounding box center [129, 186] width 4 height 4
type input "[DATE]"
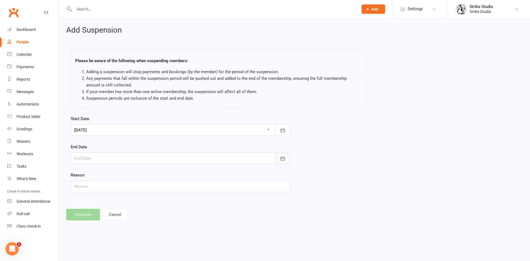
click at [277, 159] on button "button" at bounding box center [282, 158] width 15 height 12
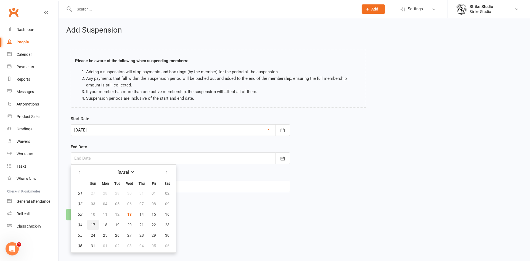
click at [96, 226] on button "17" at bounding box center [93, 225] width 12 height 10
type input "[DATE]"
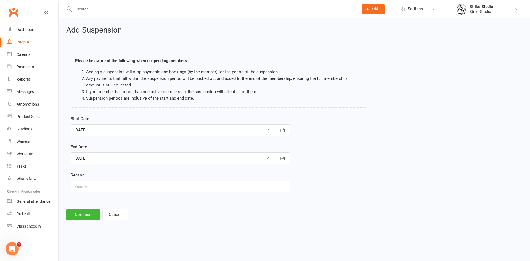
click at [91, 185] on input "text" at bounding box center [181, 187] width 220 height 12
type input "'away'"
click at [88, 215] on button "Continue" at bounding box center [83, 215] width 34 height 12
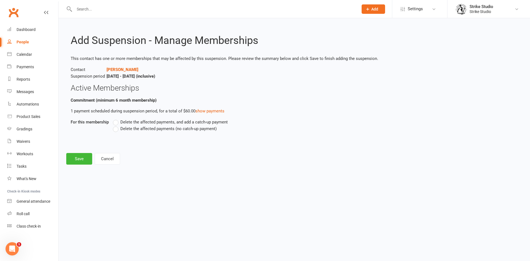
click at [137, 128] on span "Delete the affected payments (no catch-up payment)" at bounding box center [168, 128] width 96 height 6
click at [117, 125] on input "Delete the affected payments (no catch-up payment)" at bounding box center [115, 125] width 4 height 0
click at [81, 156] on button "Save" at bounding box center [79, 159] width 26 height 12
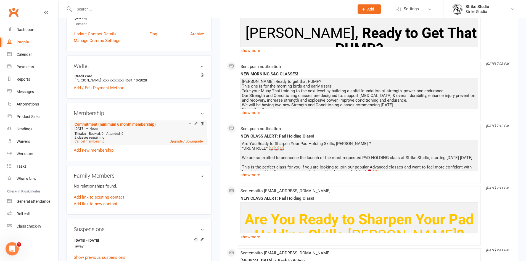
scroll to position [193, 0]
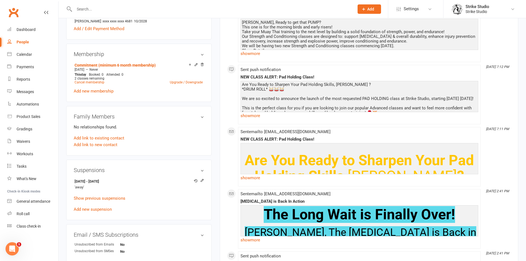
click at [151, 8] on input "text" at bounding box center [212, 9] width 278 height 8
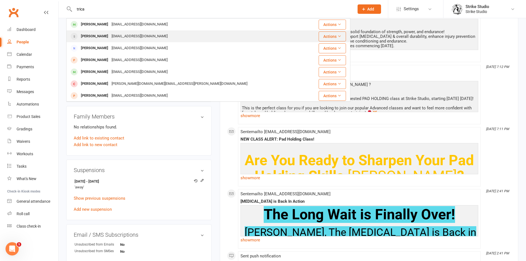
type input "trica"
click at [121, 37] on div "[EMAIL_ADDRESS][DOMAIN_NAME]" at bounding box center [139, 36] width 59 height 8
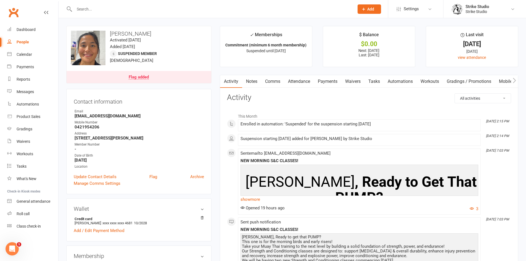
click at [403, 83] on link "Automations" at bounding box center [400, 81] width 33 height 13
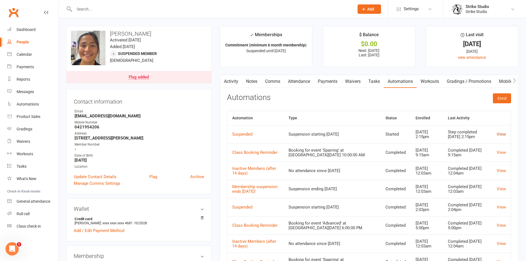
drag, startPoint x: 499, startPoint y: 133, endPoint x: 493, endPoint y: 133, distance: 5.5
click at [499, 133] on link "View" at bounding box center [501, 134] width 9 height 5
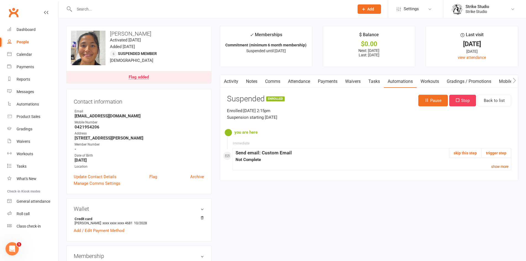
click at [496, 167] on small "show more" at bounding box center [499, 167] width 17 height 4
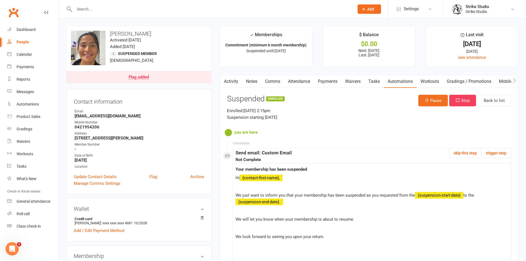
click at [79, 7] on input "text" at bounding box center [212, 9] width 278 height 8
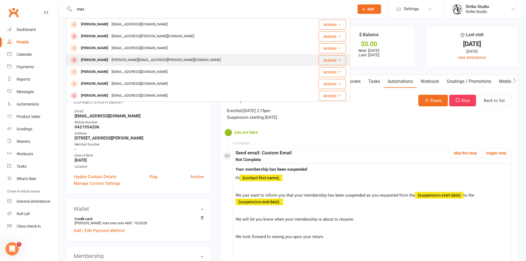
type input "max"
click at [110, 60] on div "[PERSON_NAME][EMAIL_ADDRESS][PERSON_NAME][DOMAIN_NAME]" at bounding box center [166, 60] width 112 height 8
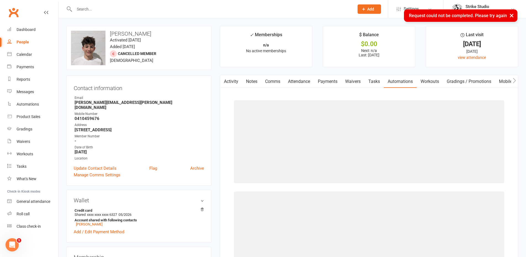
click at [377, 82] on link "Tasks" at bounding box center [373, 81] width 19 height 13
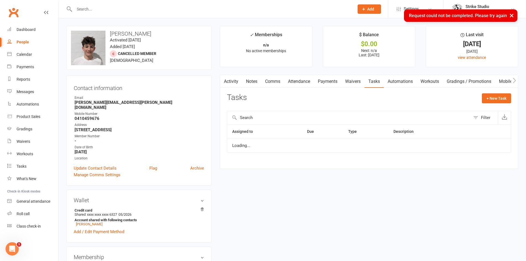
click at [409, 80] on link "Automations" at bounding box center [400, 81] width 33 height 13
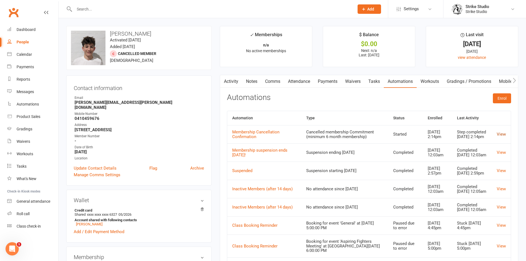
click at [501, 133] on link "View" at bounding box center [501, 134] width 9 height 5
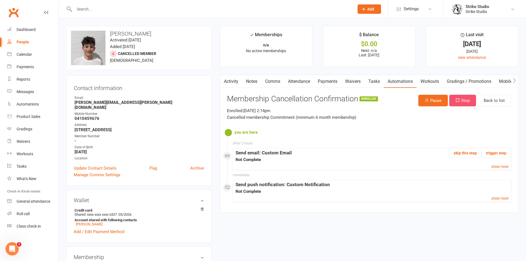
click at [460, 102] on button "Stop" at bounding box center [462, 101] width 27 height 12
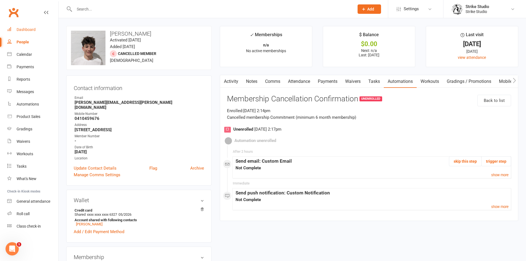
click at [36, 32] on link "Dashboard" at bounding box center [32, 29] width 51 height 12
